Goal: Transaction & Acquisition: Purchase product/service

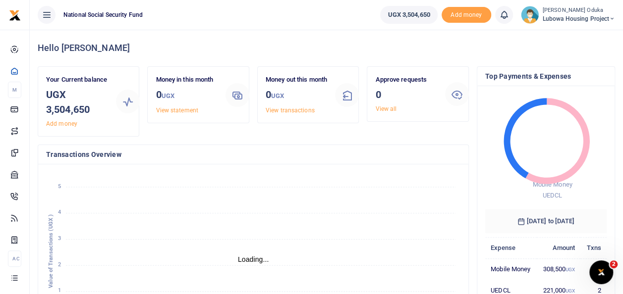
scroll to position [8, 8]
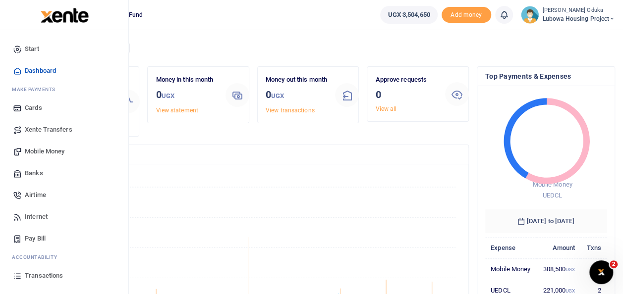
click at [58, 148] on span "Mobile Money" at bounding box center [45, 152] width 40 height 10
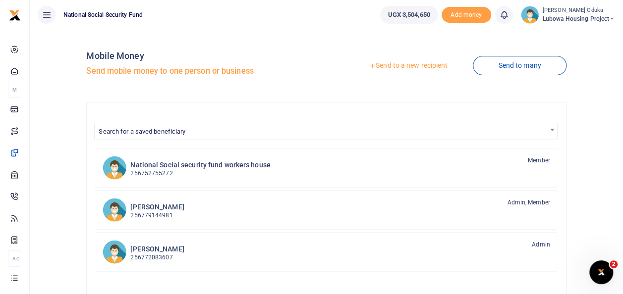
click at [390, 64] on link "Send to a new recipient" at bounding box center [408, 66] width 129 height 18
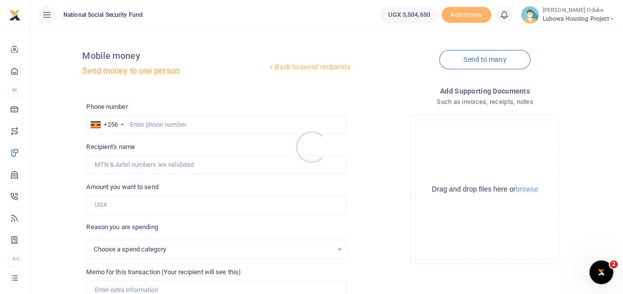
click at [160, 124] on div at bounding box center [311, 147] width 623 height 294
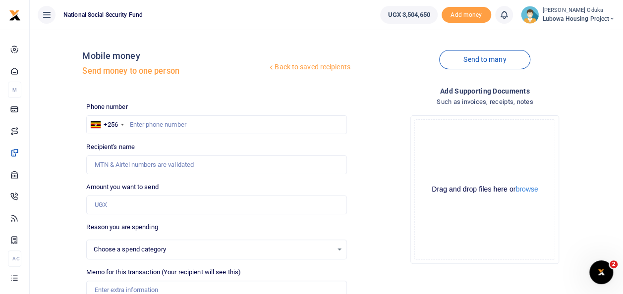
select select
click at [160, 124] on input "text" at bounding box center [216, 125] width 260 height 19
type input "744391545"
type input "Arafat Kasajja"
type input "744391545"
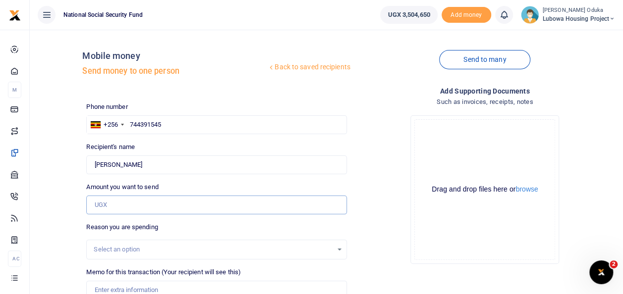
click at [129, 210] on input "Amount you want to send" at bounding box center [216, 205] width 260 height 19
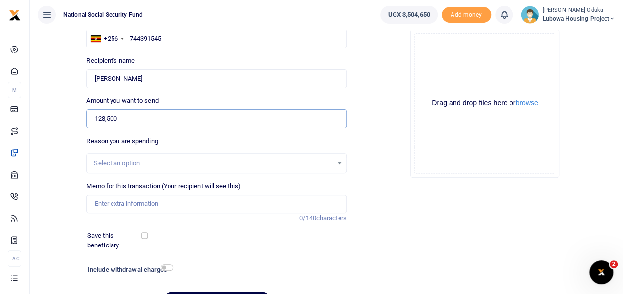
scroll to position [94, 0]
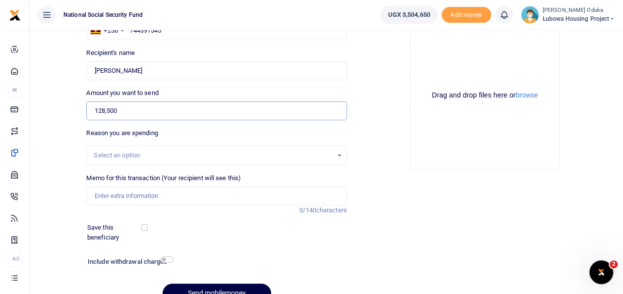
type input "128,500"
click at [133, 195] on input "Memo for this transaction (Your recipient will see this)" at bounding box center [216, 196] width 260 height 19
paste input "Townhouse 9 Refund for purchase of UEDCL tokens"
type input "Townhouse 9 Refund for purchase of UEDCL tokens"
click at [171, 259] on input "checkbox" at bounding box center [167, 260] width 13 height 6
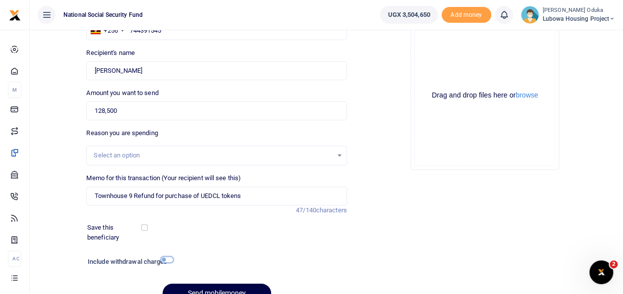
checkbox input "true"
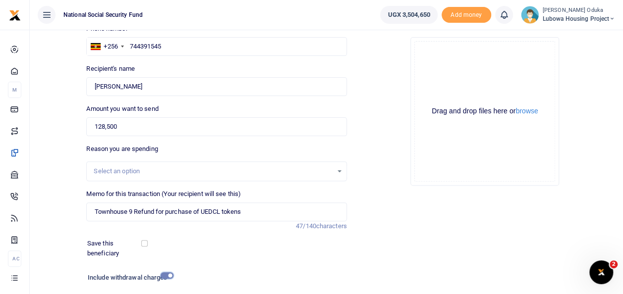
scroll to position [71, 0]
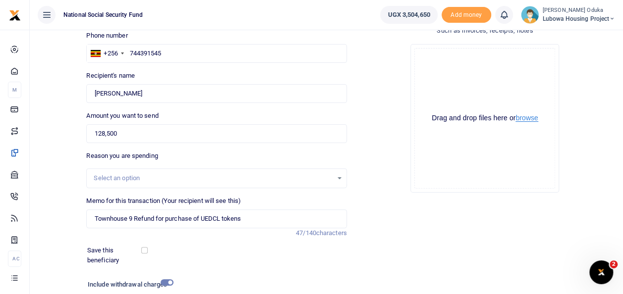
click at [523, 117] on button "browse" at bounding box center [527, 118] width 22 height 7
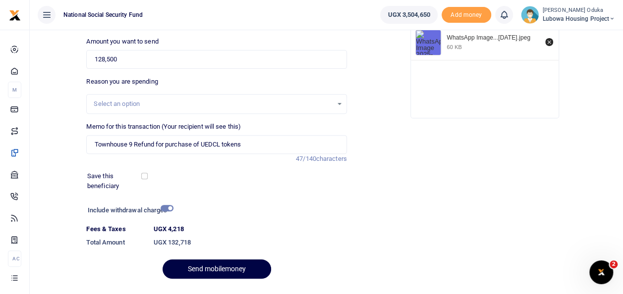
scroll to position [171, 0]
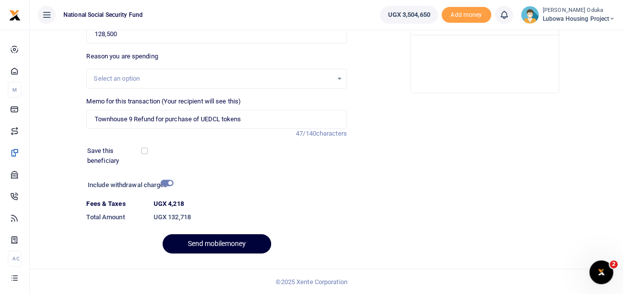
click at [235, 239] on button "Send mobilemoney" at bounding box center [217, 243] width 109 height 19
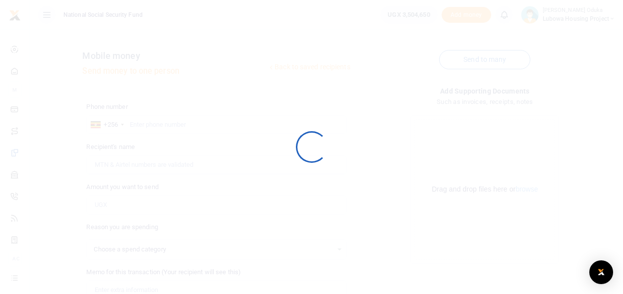
scroll to position [144, 0]
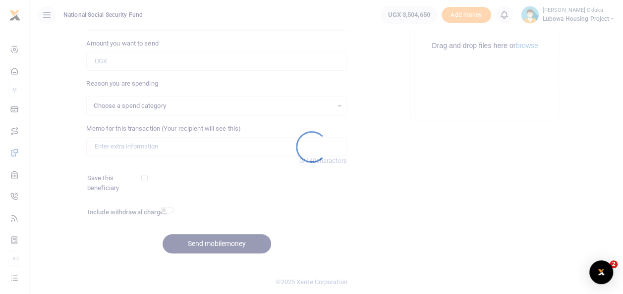
select select
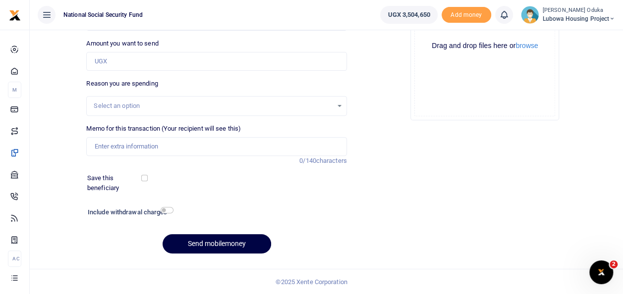
scroll to position [0, 0]
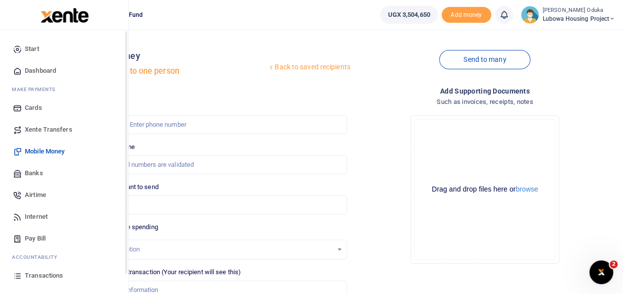
click at [24, 70] on link "Dashboard" at bounding box center [64, 71] width 113 height 22
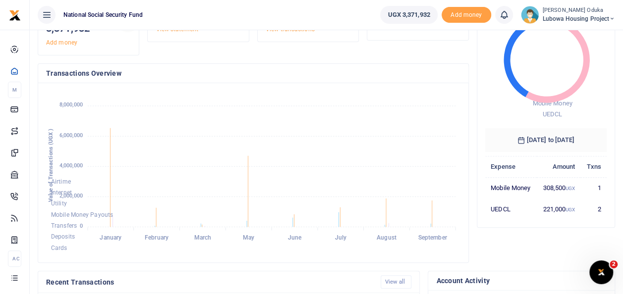
scroll to position [83, 0]
